Goal: Check status: Check status

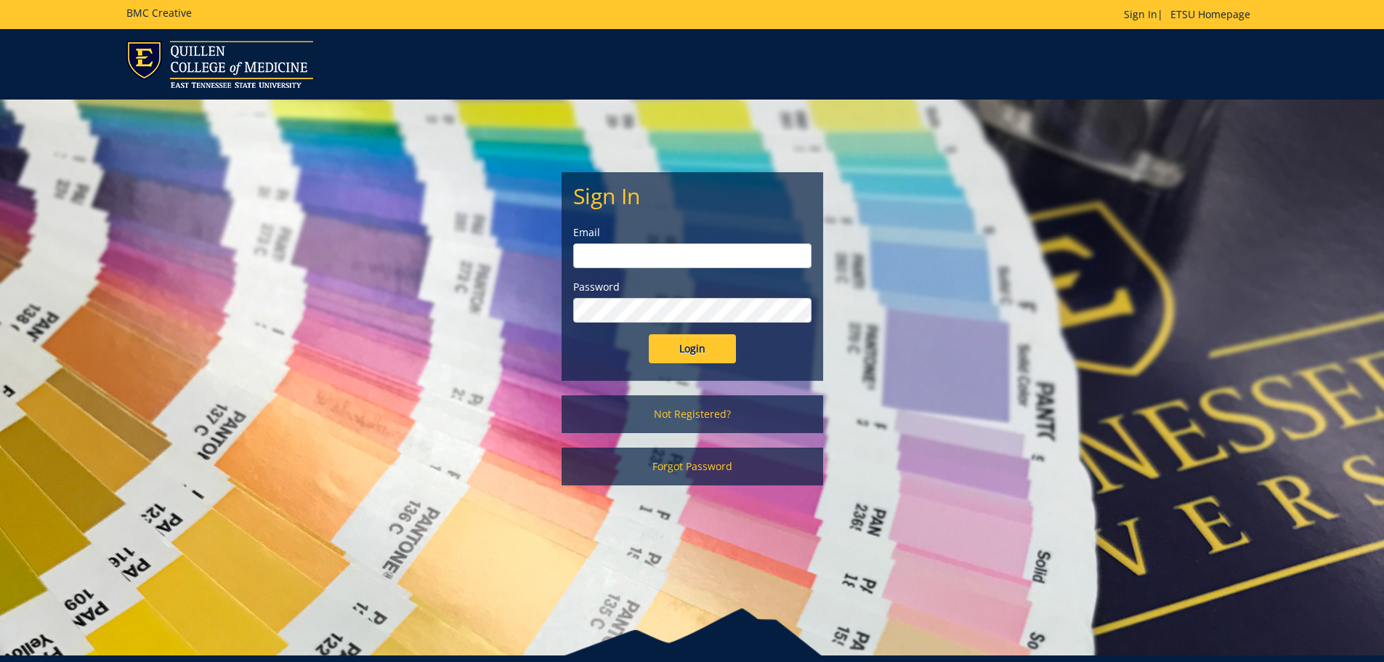
type input "joneseb1@etsu.edu"
click at [683, 342] on input "Login" at bounding box center [692, 348] width 87 height 29
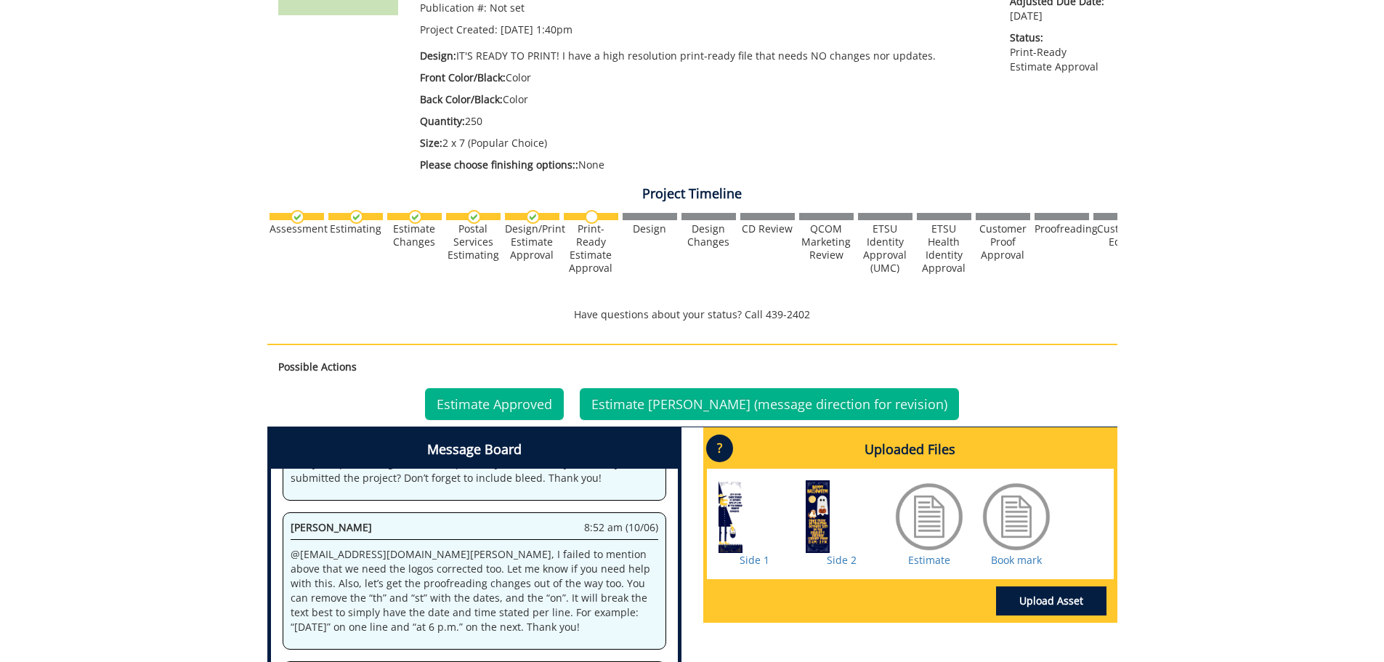
scroll to position [436, 0]
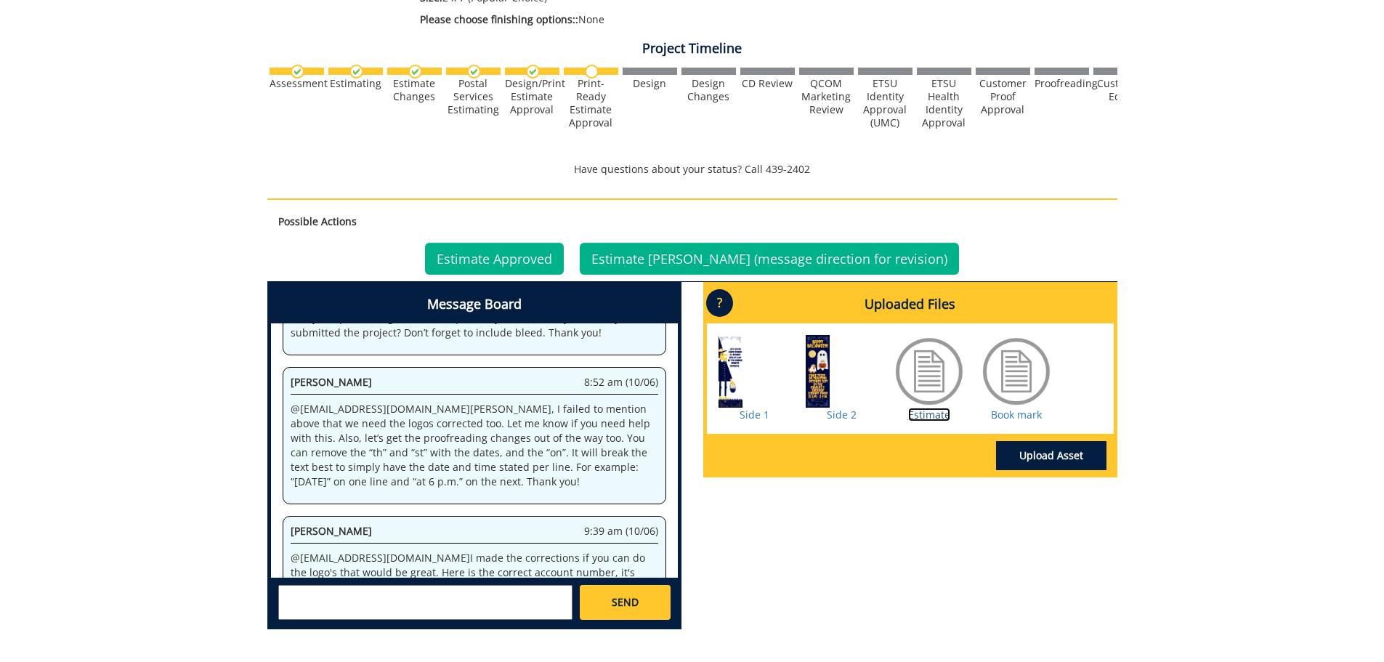
click at [932, 412] on link "Estimate" at bounding box center [929, 414] width 42 height 14
click at [832, 415] on link "Side 2" at bounding box center [842, 414] width 30 height 14
click at [728, 378] on div at bounding box center [754, 371] width 73 height 73
click at [754, 418] on link "Side 1" at bounding box center [754, 414] width 30 height 14
click at [852, 414] on link "Side 2" at bounding box center [842, 414] width 30 height 14
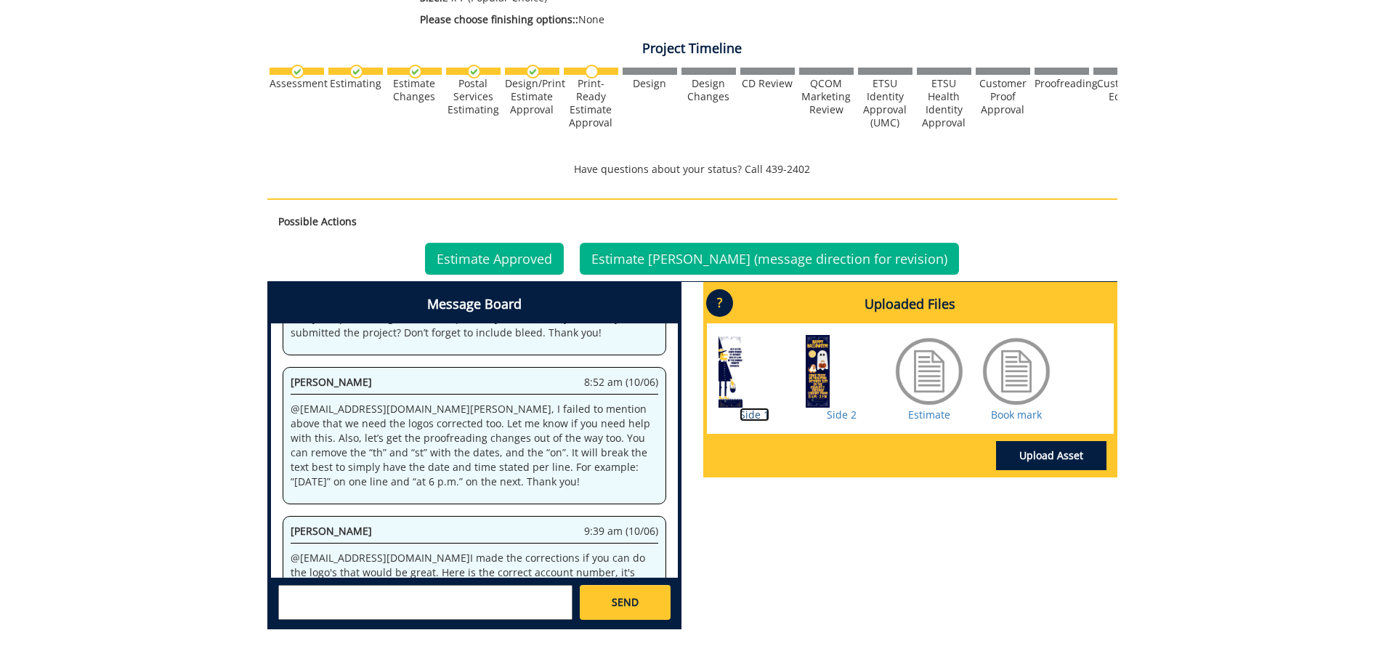
click at [757, 409] on link "Side 1" at bounding box center [754, 414] width 30 height 14
